Goal: Task Accomplishment & Management: Manage account settings

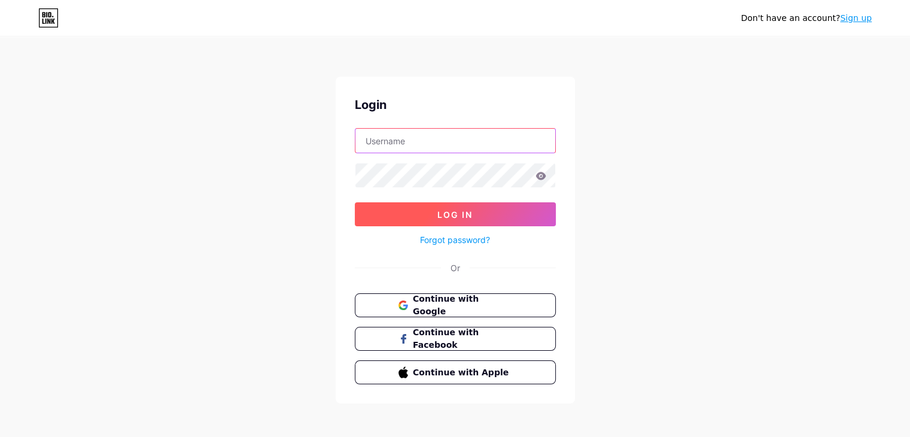
type input "geral@nutrisciente.com"
click at [499, 206] on button "Log In" at bounding box center [455, 214] width 201 height 24
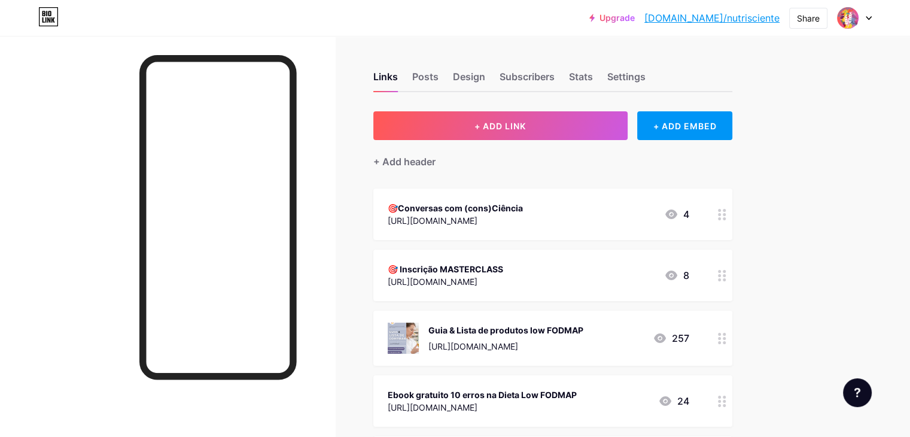
click at [503, 264] on div "🎯 Inscrição MASTERCLASS" at bounding box center [445, 269] width 115 height 13
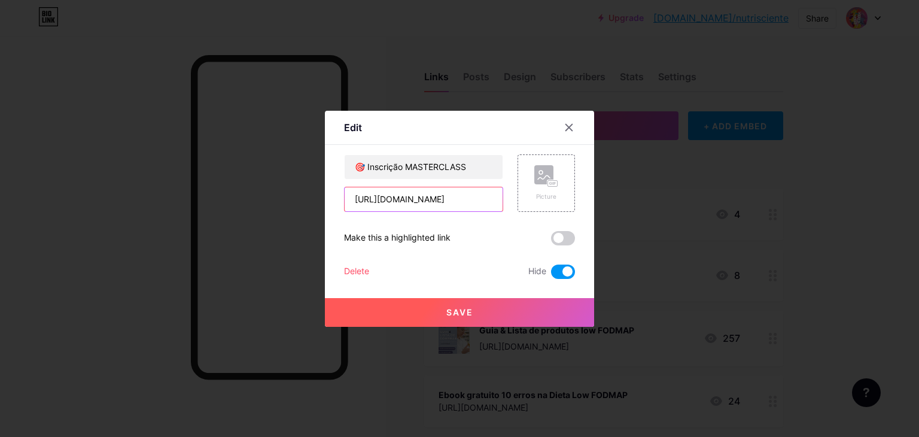
scroll to position [0, 21]
drag, startPoint x: 354, startPoint y: 197, endPoint x: 638, endPoint y: 205, distance: 284.2
click at [638, 205] on div "Edit Content YouTube Play YouTube video without leaving your page. ADD Vimeo Pl…" at bounding box center [459, 218] width 919 height 437
paste input "lp.nutrisciente.com/masterclass"
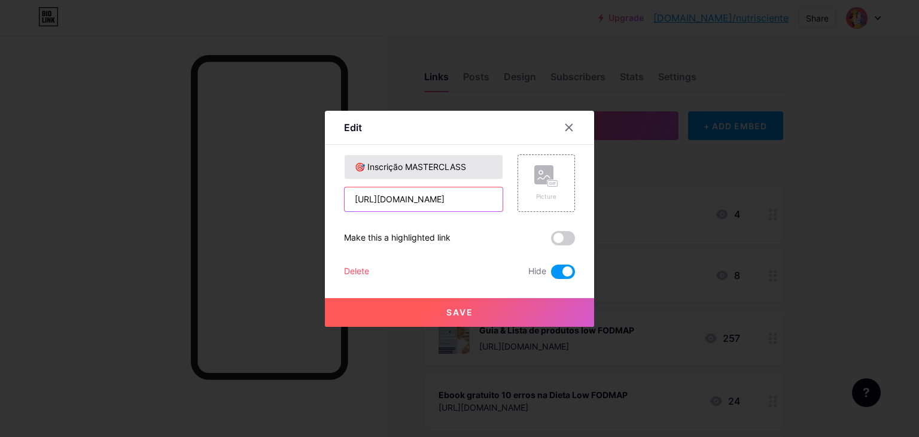
type input "[URL][DOMAIN_NAME]"
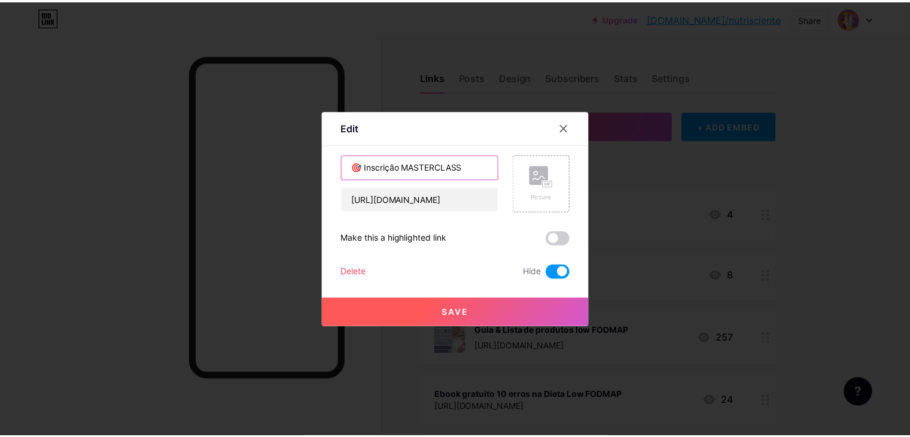
scroll to position [0, 0]
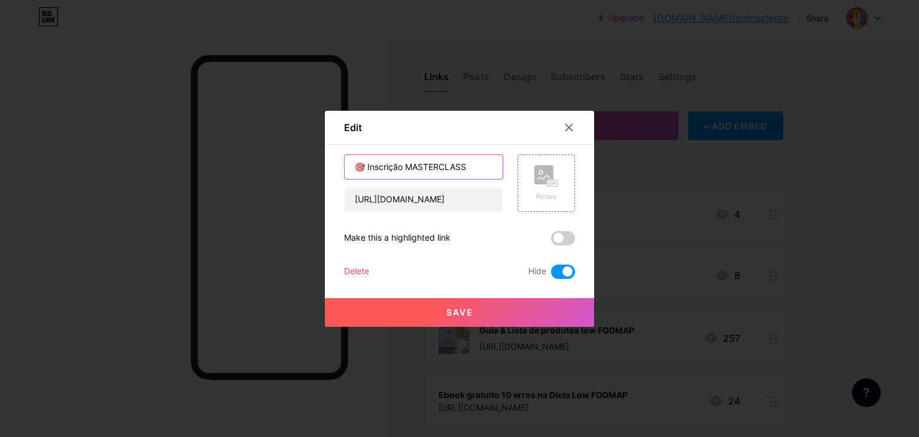
drag, startPoint x: 407, startPoint y: 166, endPoint x: 368, endPoint y: 165, distance: 38.3
click at [368, 165] on input "🎯 Inscrição MASTERCLASS" at bounding box center [424, 167] width 158 height 24
click at [451, 170] on input "🎯 MASTERCLASS" at bounding box center [424, 167] width 158 height 24
type input "🎯 MASTERCLASS | 18.OUT"
click at [571, 233] on span at bounding box center [563, 238] width 24 height 14
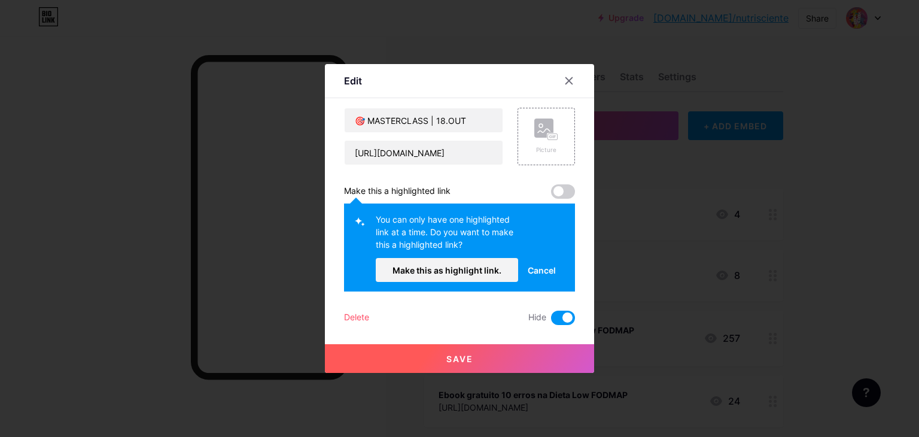
click at [564, 192] on span at bounding box center [563, 191] width 24 height 14
click at [537, 267] on span "Cancel" at bounding box center [542, 270] width 28 height 13
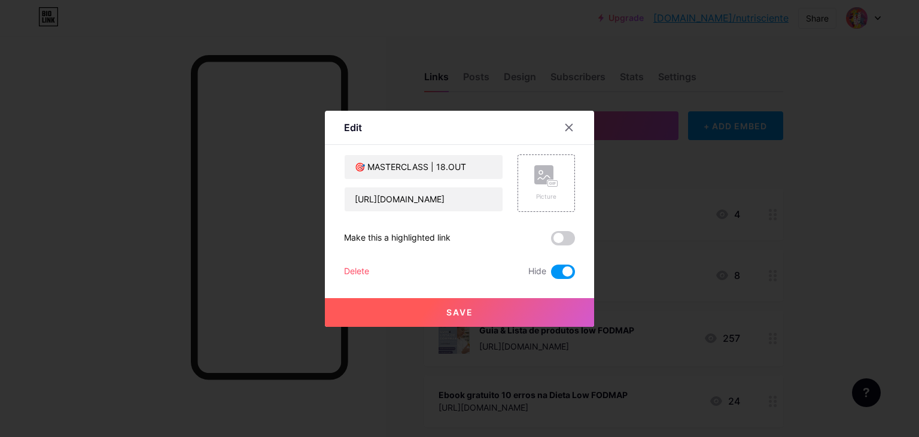
click at [569, 235] on span at bounding box center [563, 238] width 24 height 14
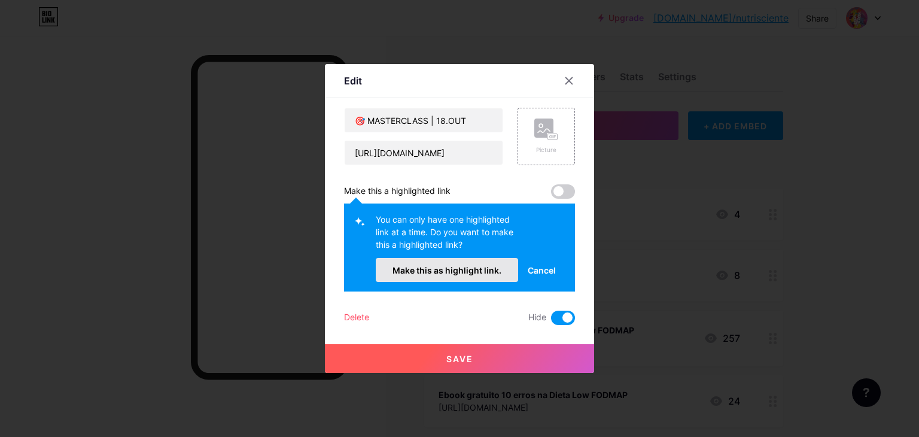
click at [488, 270] on span "Make this as highlight link." at bounding box center [446, 270] width 109 height 10
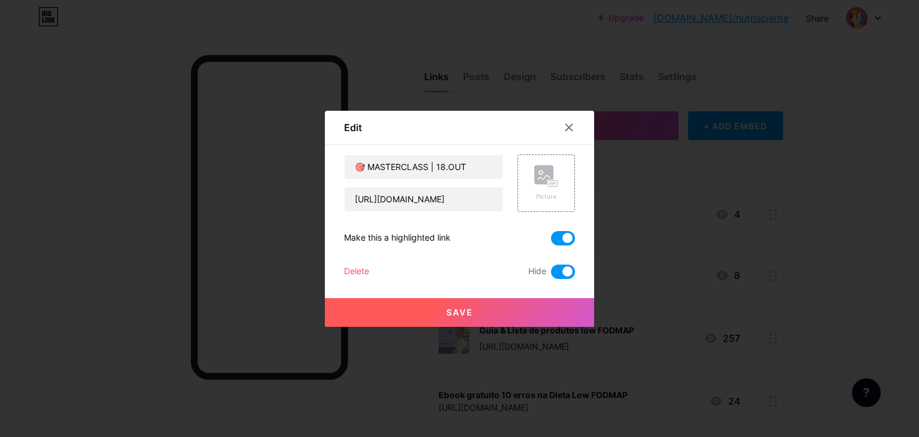
click at [479, 312] on button "Save" at bounding box center [459, 312] width 269 height 29
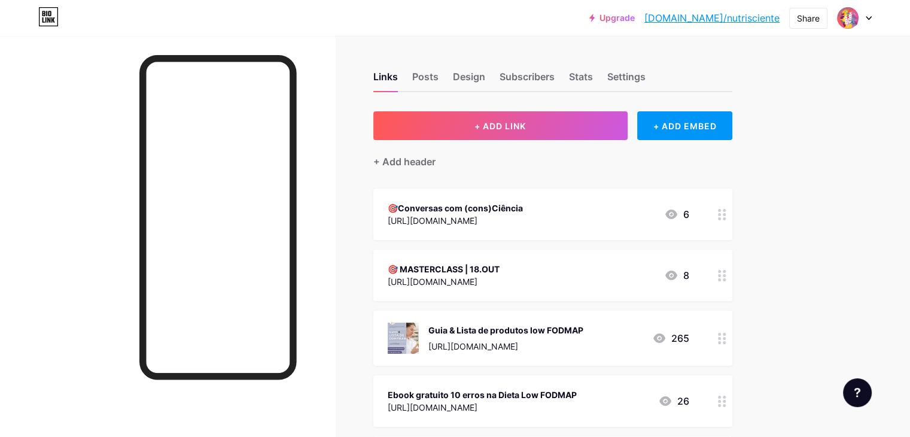
drag, startPoint x: 517, startPoint y: 269, endPoint x: 517, endPoint y: 209, distance: 59.8
click at [732, 279] on div at bounding box center [722, 274] width 20 height 51
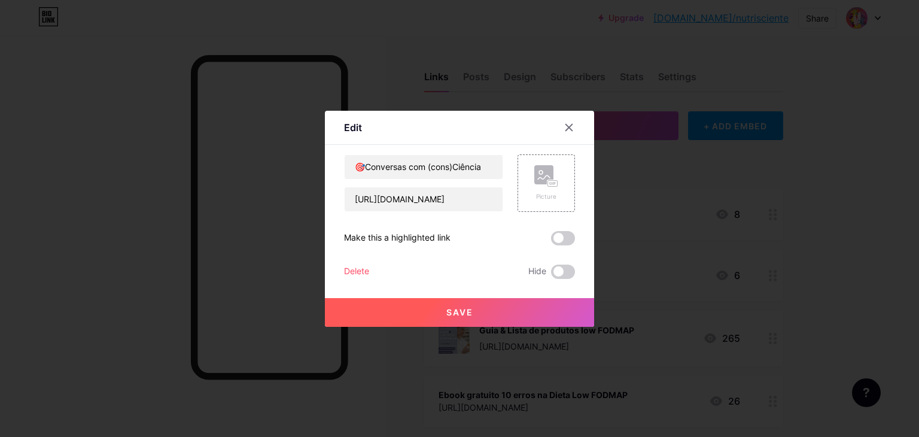
click at [489, 312] on button "Save" at bounding box center [459, 312] width 269 height 29
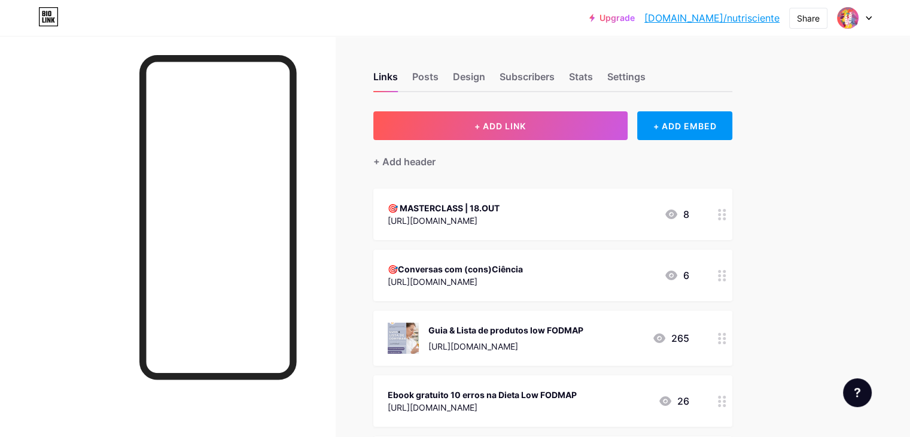
click at [523, 276] on div "[URL][DOMAIN_NAME]" at bounding box center [455, 281] width 135 height 13
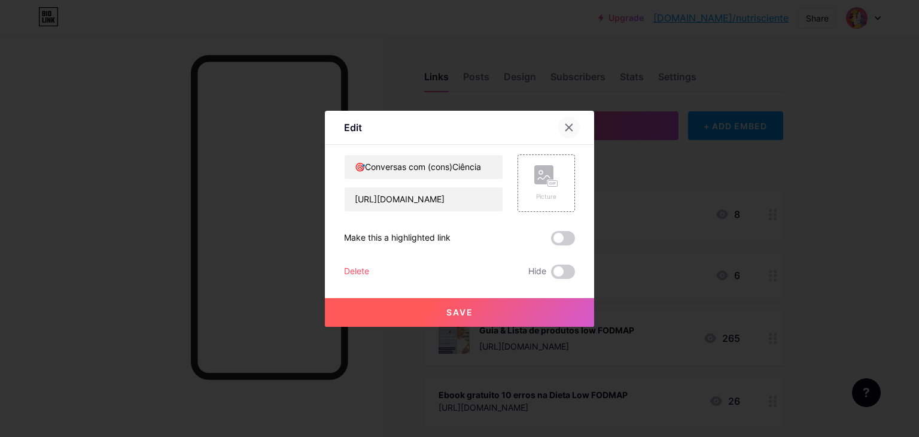
click at [568, 125] on icon at bounding box center [569, 128] width 10 height 10
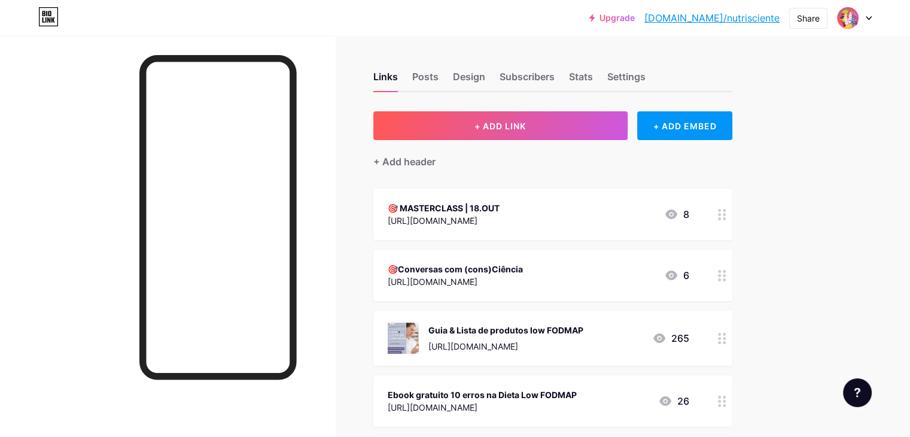
click at [689, 211] on div "🎯 MASTERCLASS | 18.OUT https://lp.nutrisciente.com/masterclass 8" at bounding box center [538, 214] width 301 height 28
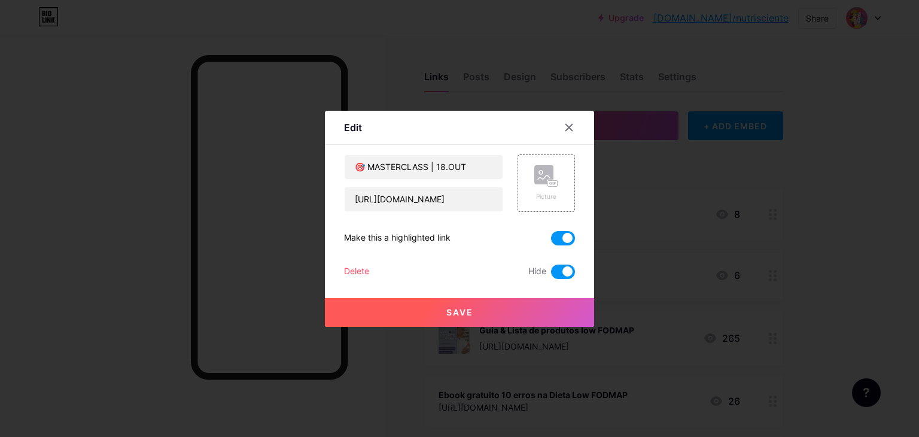
click at [564, 234] on span at bounding box center [563, 238] width 24 height 14
click at [551, 241] on input "checkbox" at bounding box center [551, 241] width 0 height 0
click at [514, 312] on button "Save" at bounding box center [459, 312] width 269 height 29
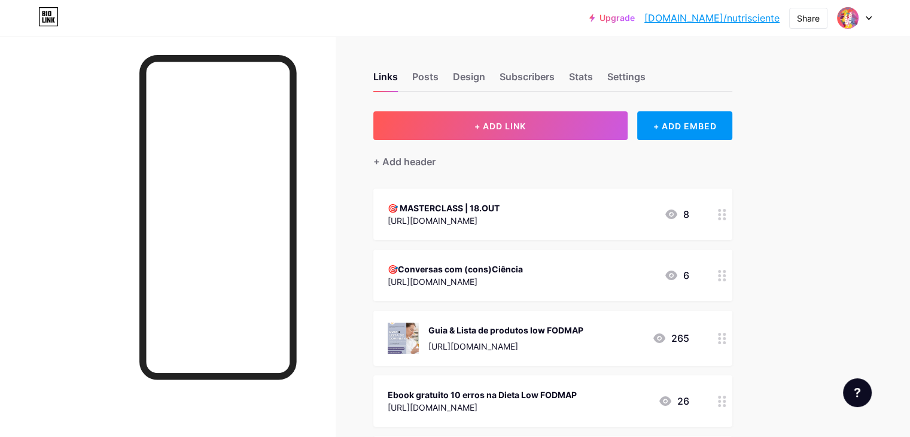
scroll to position [60, 0]
click at [721, 274] on circle at bounding box center [719, 275] width 3 height 3
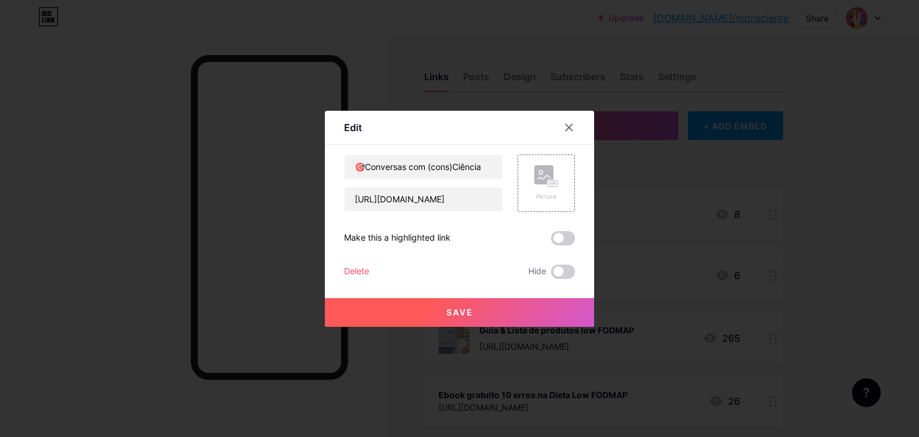
click at [355, 267] on div "Delete" at bounding box center [356, 271] width 25 height 14
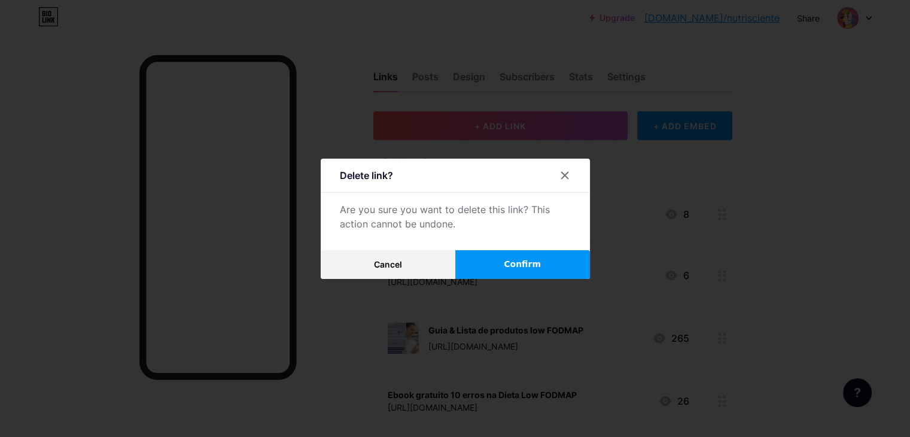
click at [517, 263] on span "Confirm" at bounding box center [522, 264] width 37 height 13
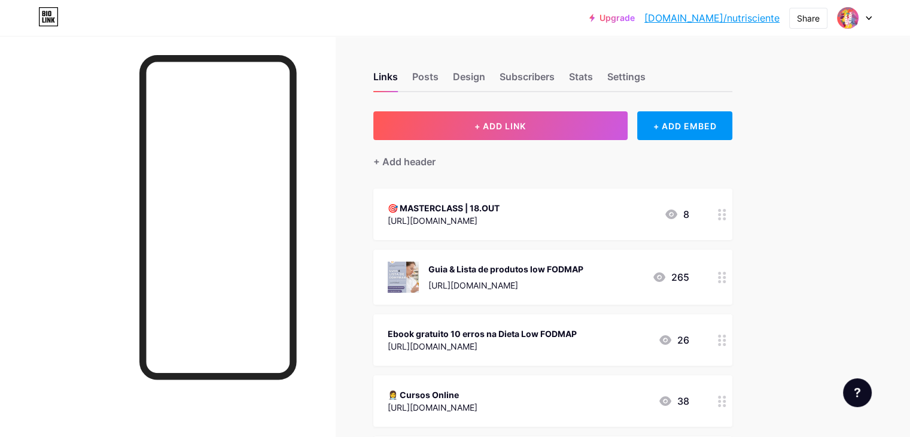
click at [601, 212] on div "🎯 MASTERCLASS | 18.OUT https://lp.nutrisciente.com/masterclass 8" at bounding box center [538, 214] width 301 height 28
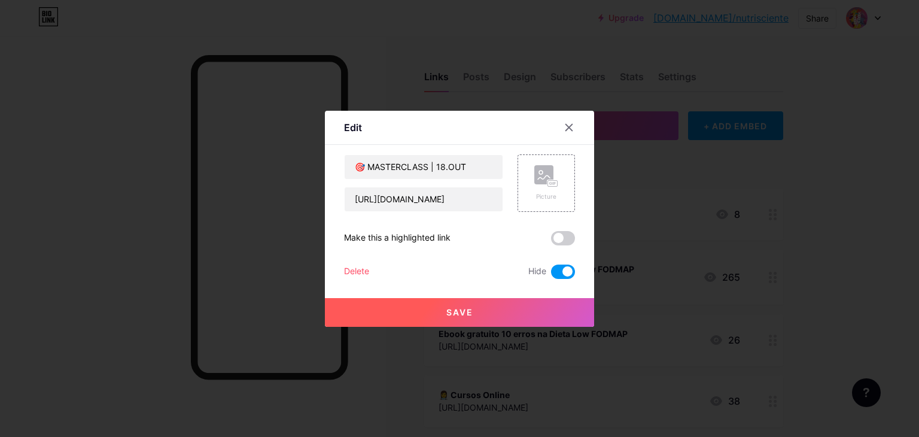
click at [498, 312] on button "Save" at bounding box center [459, 312] width 269 height 29
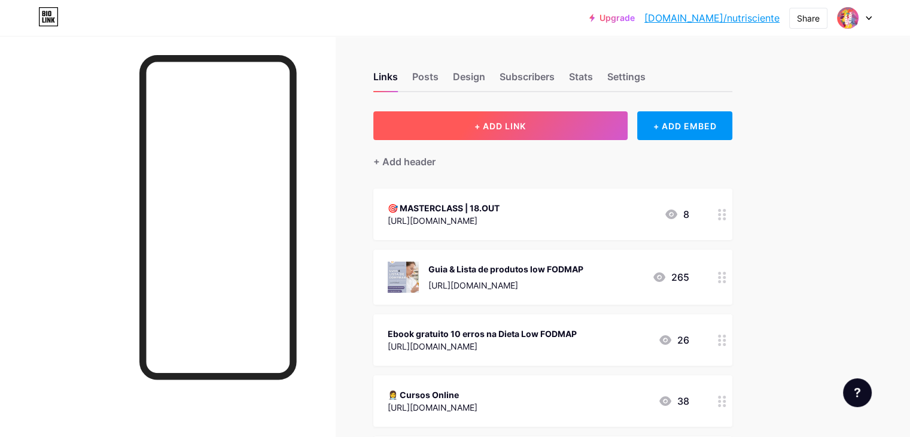
click at [590, 126] on button "+ ADD LINK" at bounding box center [500, 125] width 254 height 29
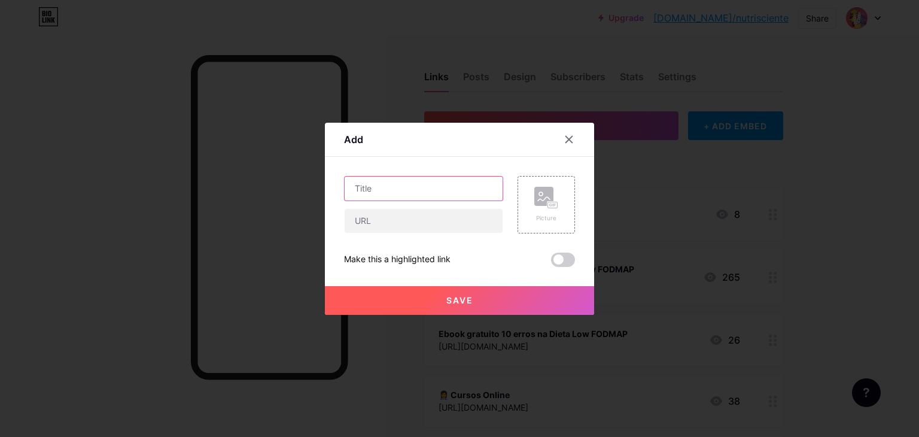
click at [411, 186] on input "text" at bounding box center [424, 188] width 158 height 24
type input "MASTERCLASS | 18.OUT"
click at [435, 214] on input "text" at bounding box center [424, 221] width 158 height 24
paste input "[URL][DOMAIN_NAME]"
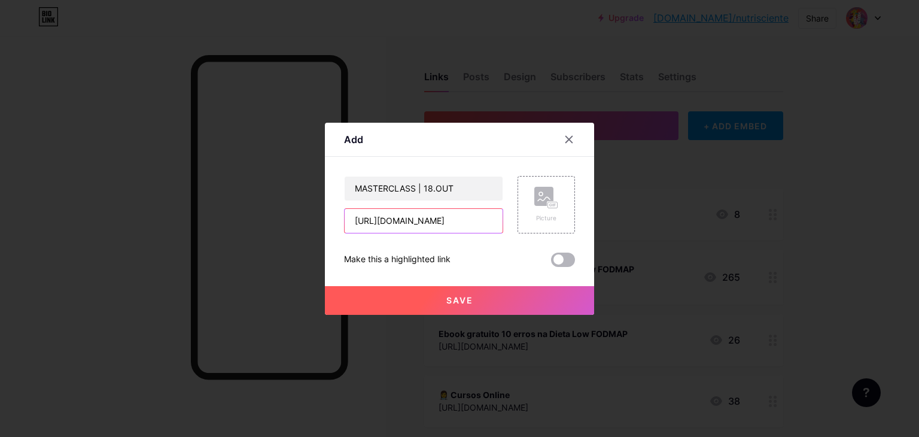
type input "[URL][DOMAIN_NAME]"
click at [569, 254] on span at bounding box center [563, 259] width 24 height 14
click at [551, 263] on input "checkbox" at bounding box center [551, 263] width 0 height 0
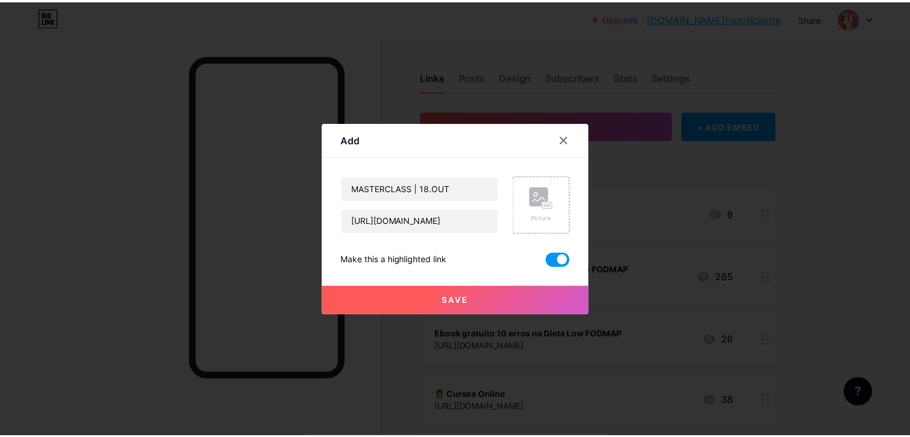
scroll to position [0, 0]
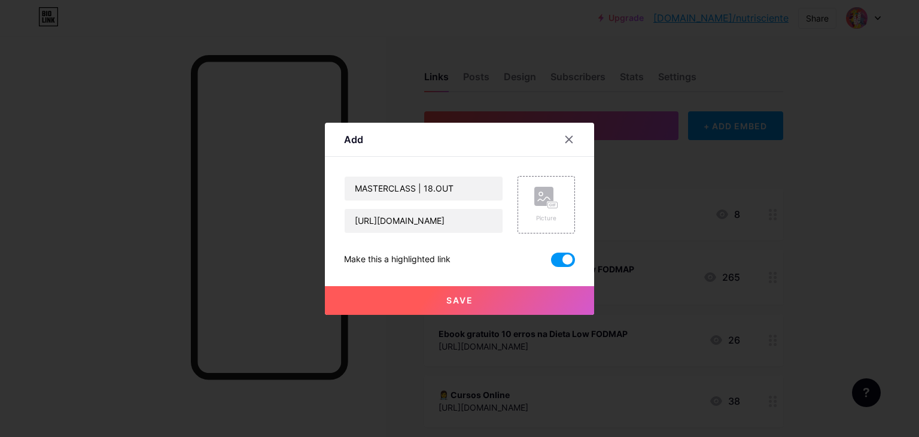
click at [499, 299] on button "Save" at bounding box center [459, 300] width 269 height 29
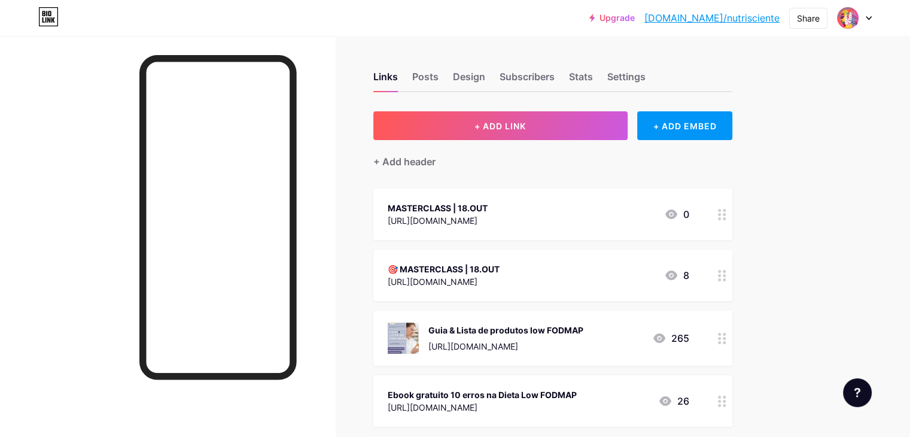
click at [499, 264] on div "🎯 MASTERCLASS | 18.OUT" at bounding box center [444, 269] width 112 height 13
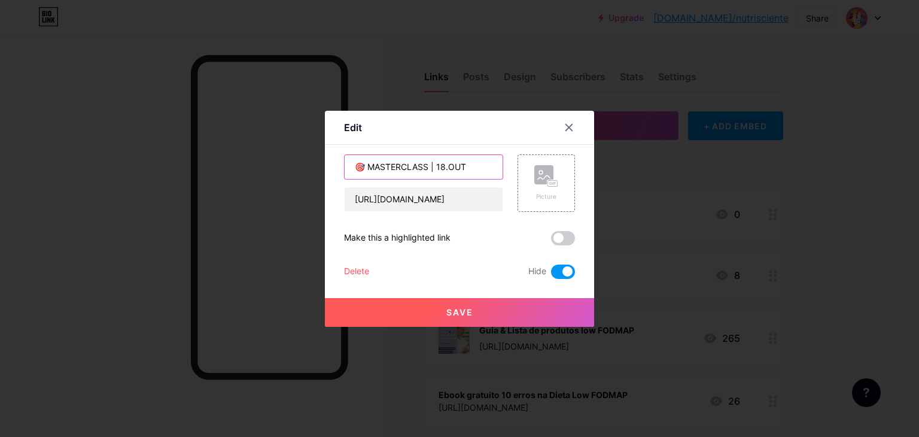
drag, startPoint x: 351, startPoint y: 166, endPoint x: 338, endPoint y: 164, distance: 12.7
click at [338, 164] on div "Edit Content YouTube Play YouTube video without leaving your page. ADD Vimeo Pl…" at bounding box center [459, 219] width 269 height 216
click at [565, 120] on div at bounding box center [569, 128] width 22 height 22
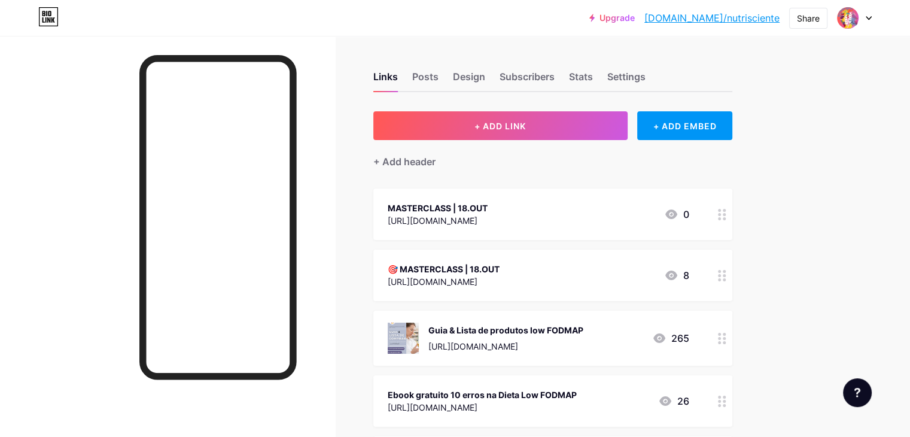
click at [487, 206] on div "MASTERCLASS | 18.OUT" at bounding box center [438, 208] width 100 height 13
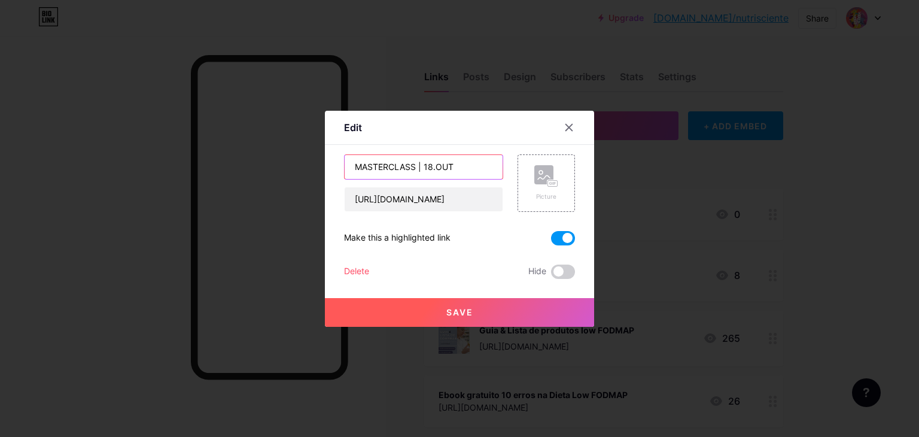
click at [351, 164] on input "MASTERCLASS | 18.OUT" at bounding box center [424, 167] width 158 height 24
paste input "🎯"
type input "🎯MASTERCLASS | 18.OUT"
click at [458, 316] on span "Save" at bounding box center [459, 312] width 27 height 10
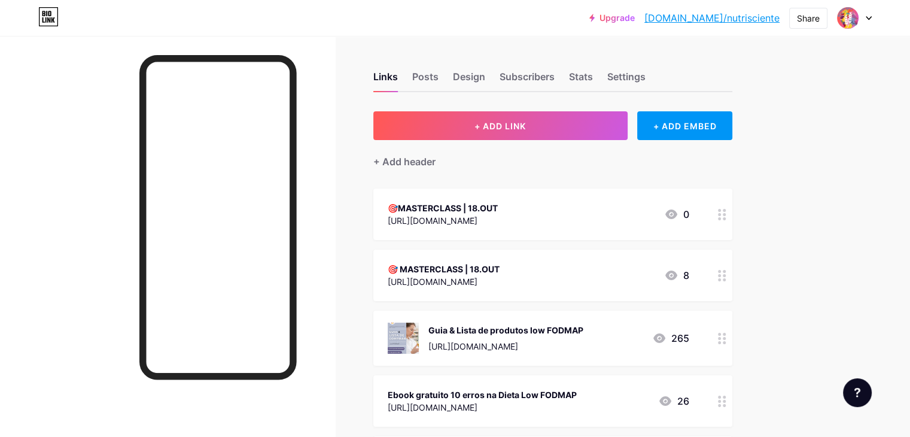
click at [721, 275] on circle at bounding box center [719, 275] width 3 height 3
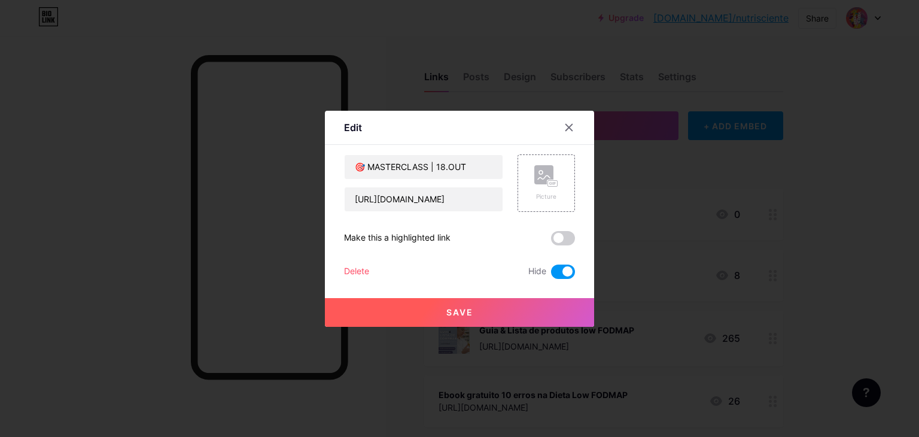
click at [563, 269] on span at bounding box center [563, 271] width 24 height 14
click at [551, 275] on input "checkbox" at bounding box center [551, 275] width 0 height 0
drag, startPoint x: 790, startPoint y: 269, endPoint x: 806, endPoint y: 272, distance: 17.0
click at [797, 270] on div at bounding box center [459, 218] width 919 height 437
